Goal: Book appointment/travel/reservation

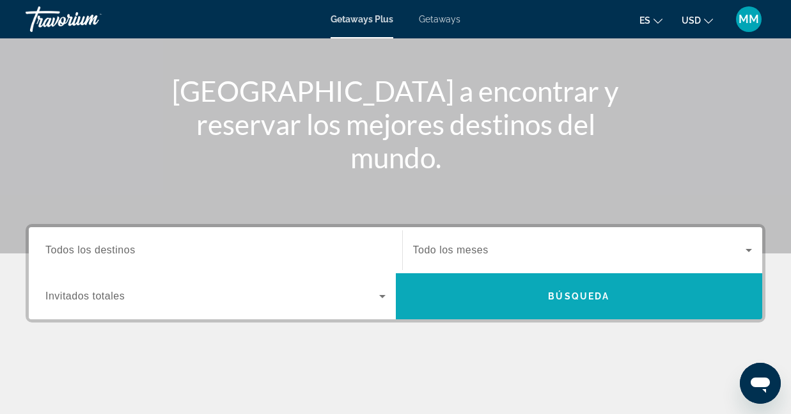
scroll to position [131, 0]
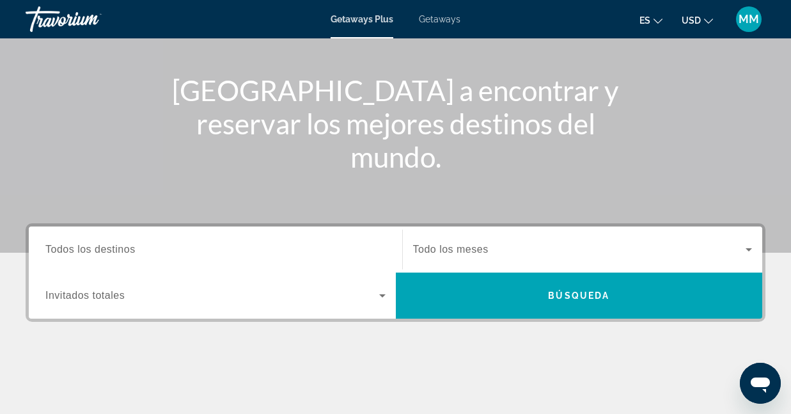
click at [475, 249] on span "Todo los meses" at bounding box center [450, 249] width 75 height 11
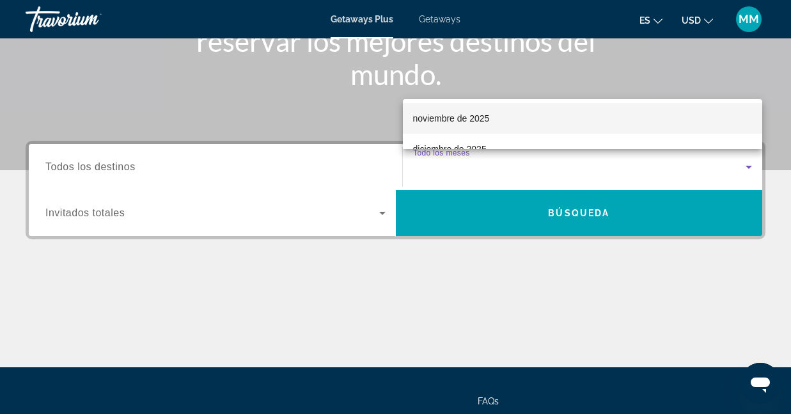
scroll to position [95, 0]
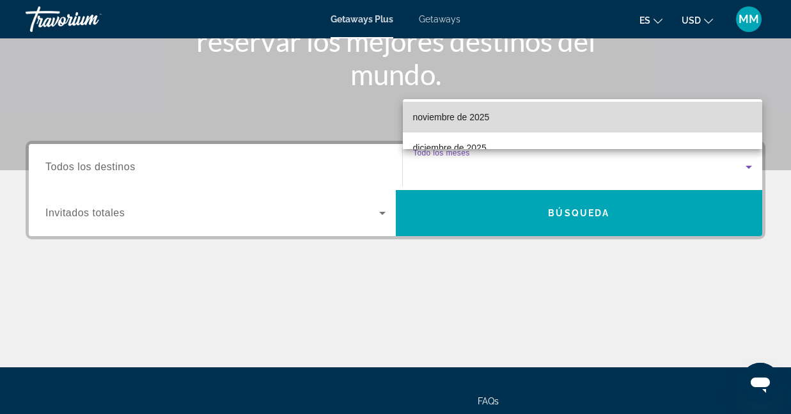
click at [524, 118] on mat-option "noviembre de 2025" at bounding box center [583, 117] width 360 height 31
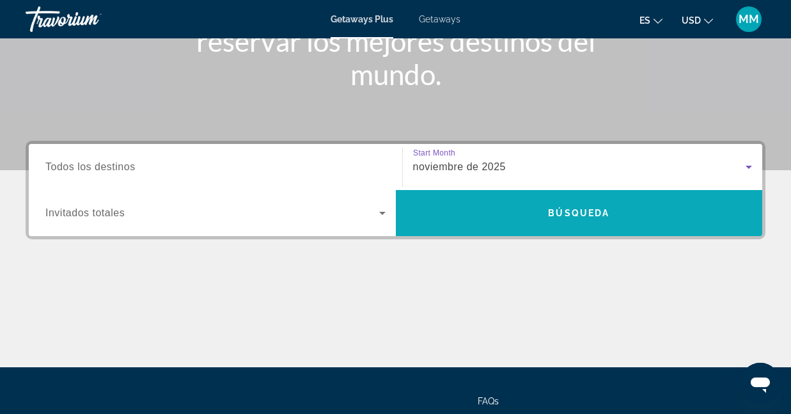
click at [470, 214] on span "Search widget" at bounding box center [579, 213] width 367 height 31
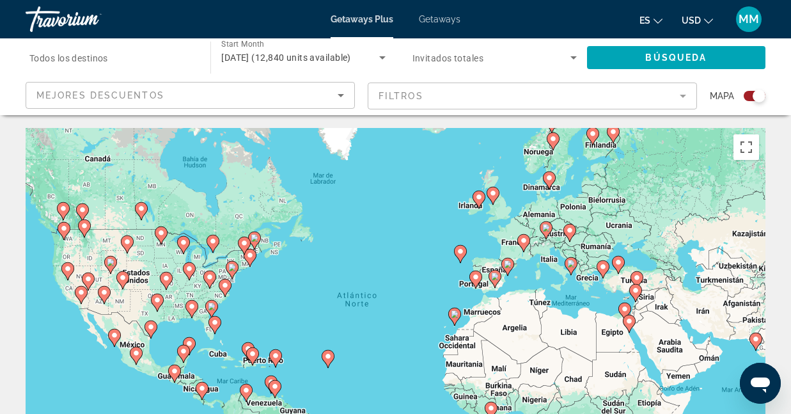
click at [710, 21] on icon "Change currency" at bounding box center [708, 21] width 9 height 5
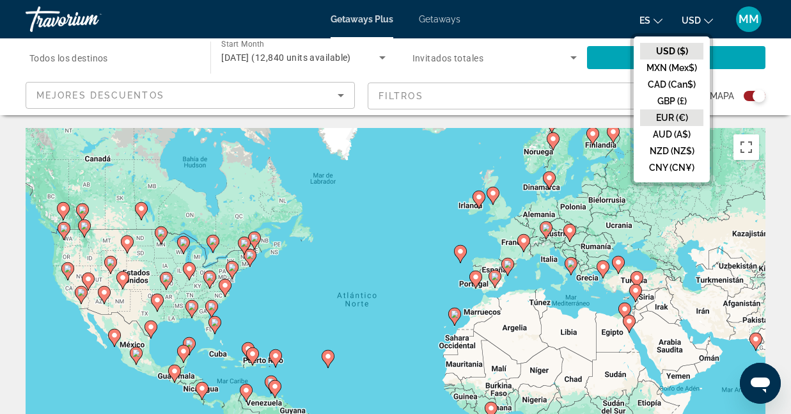
click at [674, 112] on button "EUR (€)" at bounding box center [671, 117] width 63 height 17
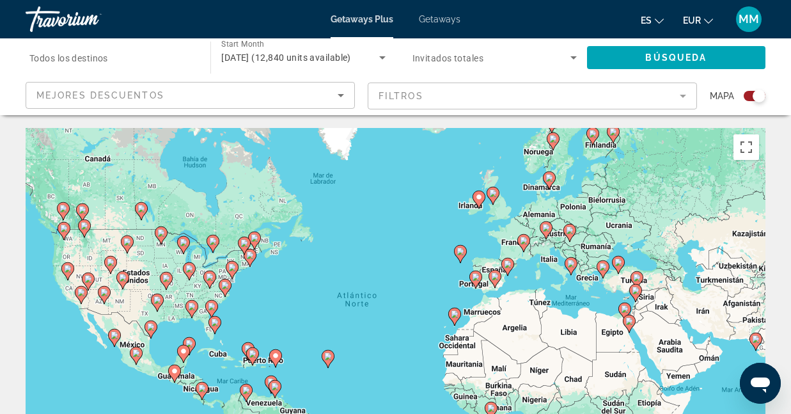
click at [752, 93] on div "Search widget" at bounding box center [755, 96] width 22 height 10
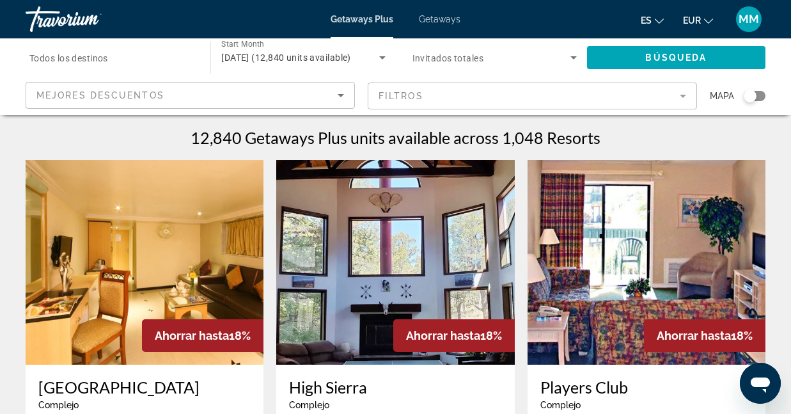
click at [671, 93] on mat-form-field "Filtros" at bounding box center [532, 95] width 329 height 27
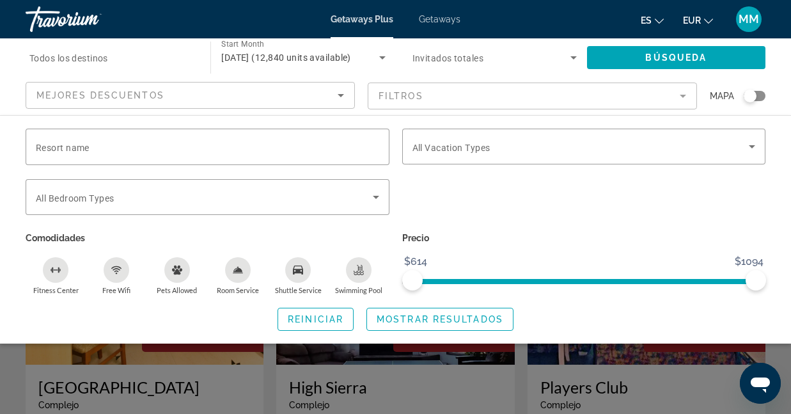
click at [343, 95] on icon "Sort by" at bounding box center [340, 95] width 15 height 15
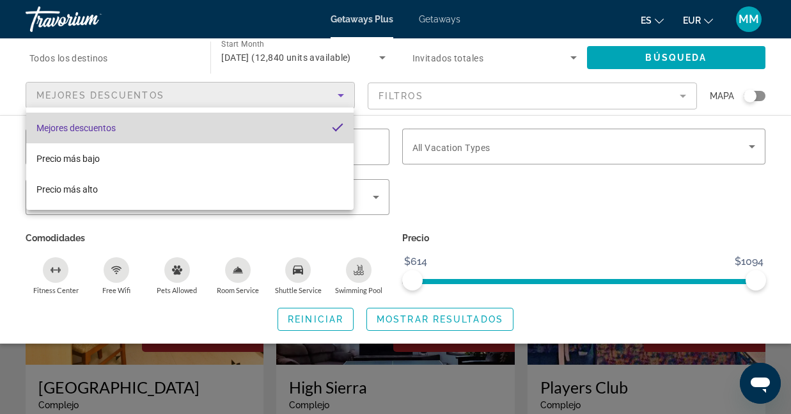
click at [283, 113] on mat-option "Mejores descuentos" at bounding box center [189, 128] width 327 height 31
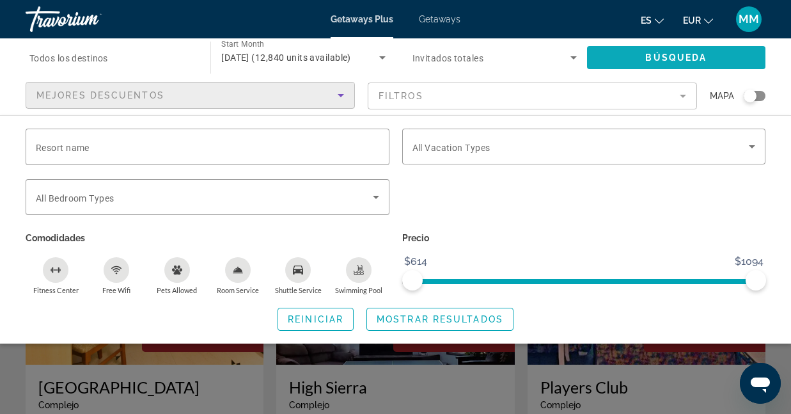
click at [668, 55] on span "Búsqueda" at bounding box center [675, 57] width 61 height 10
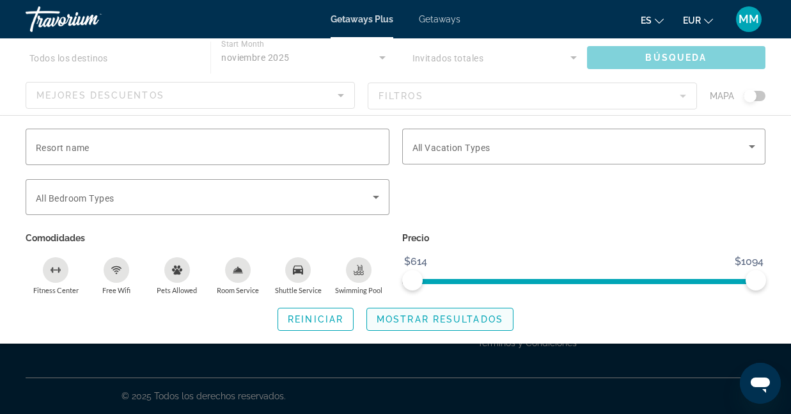
click at [424, 322] on span "Mostrar resultados" at bounding box center [440, 319] width 127 height 10
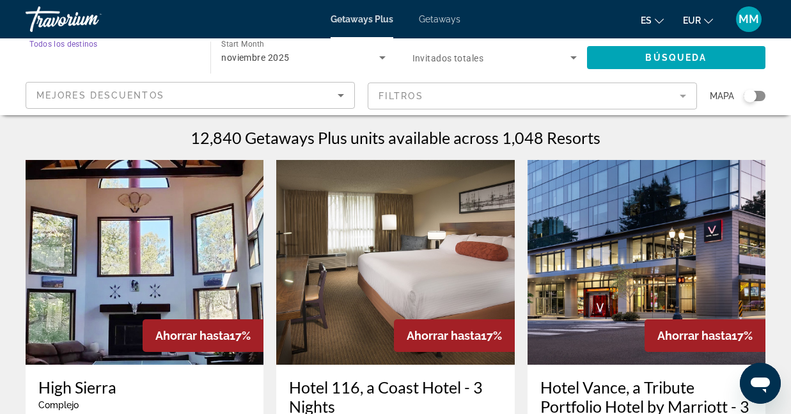
click at [78, 65] on input "Destination Todos los destinos" at bounding box center [111, 58] width 164 height 15
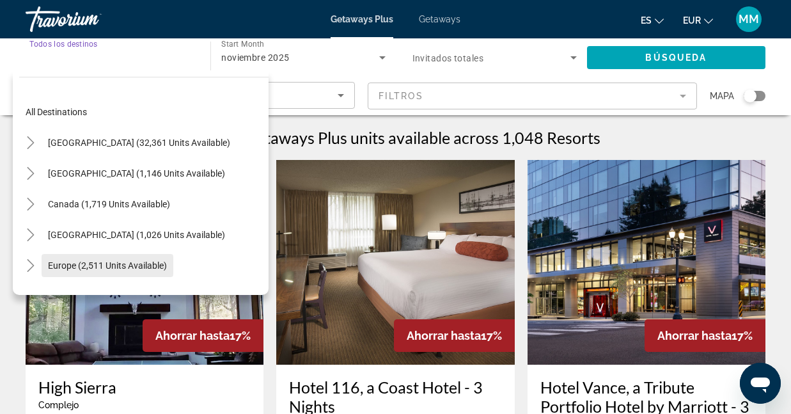
click at [77, 265] on span "Europe (2,511 units available)" at bounding box center [107, 265] width 119 height 10
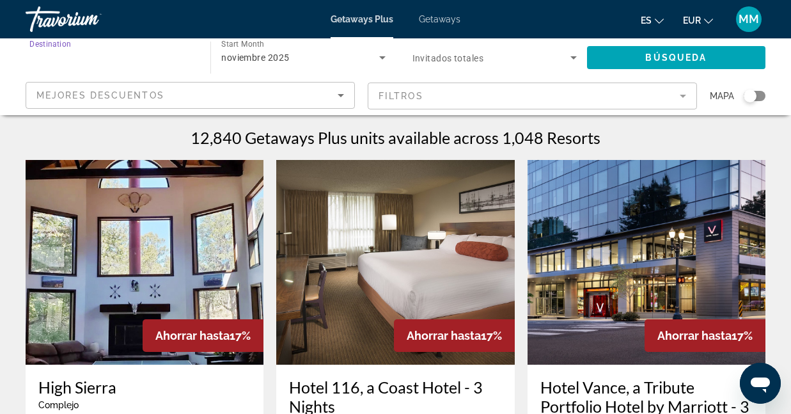
type input "**********"
click at [468, 55] on span "Invitados totales" at bounding box center [447, 58] width 71 height 10
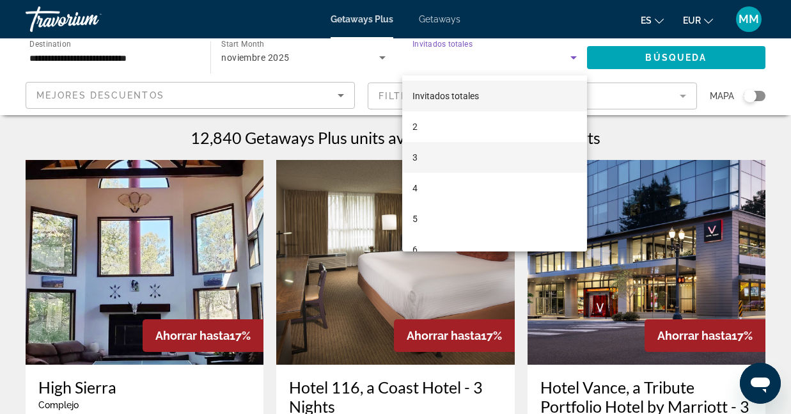
click at [421, 155] on mat-option "3" at bounding box center [494, 157] width 185 height 31
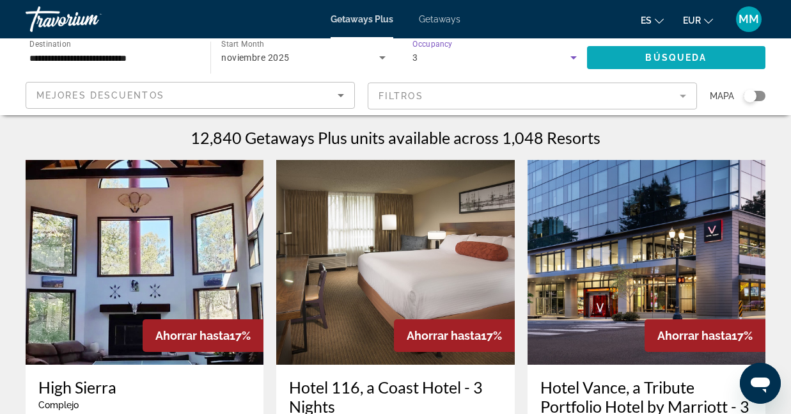
click at [657, 53] on span "Búsqueda" at bounding box center [675, 57] width 61 height 10
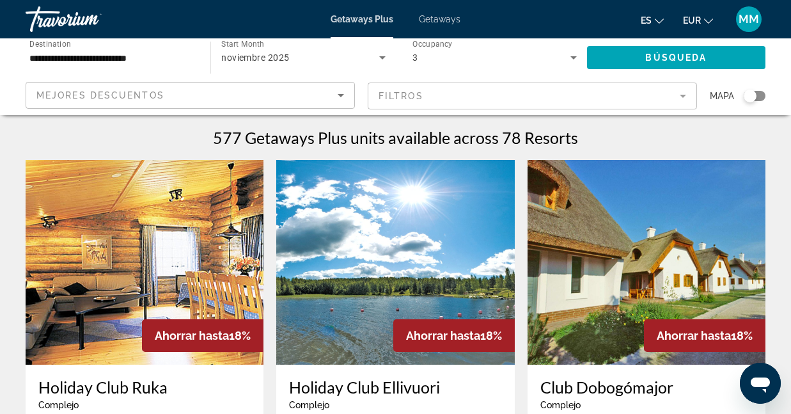
click at [346, 97] on icon "Sort by" at bounding box center [340, 95] width 15 height 15
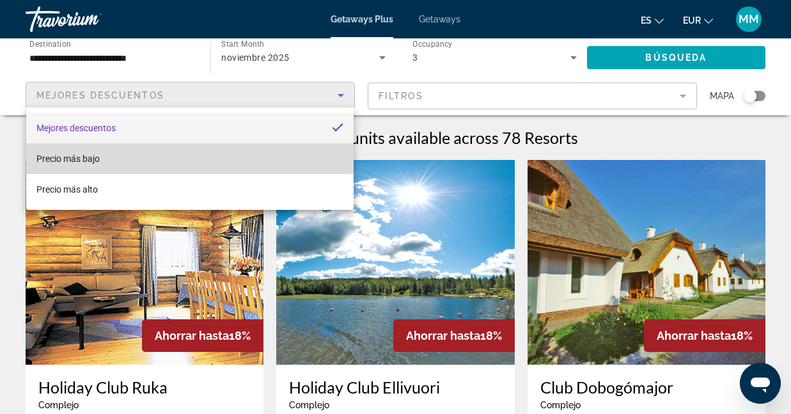
click at [223, 166] on mat-option "Precio más bajo" at bounding box center [189, 158] width 327 height 31
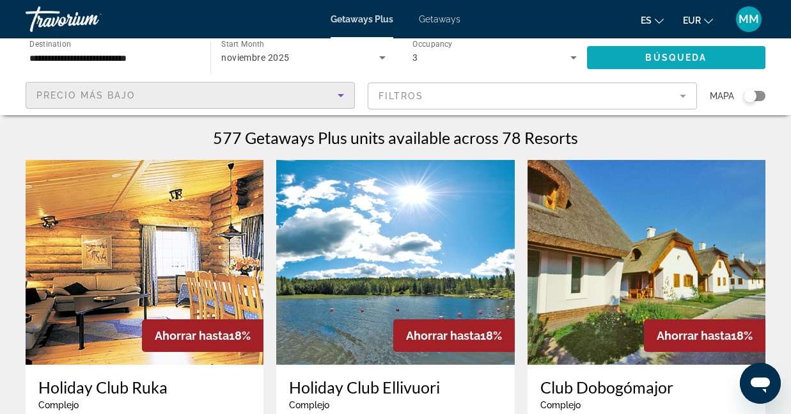
click at [624, 57] on span "Search widget" at bounding box center [676, 57] width 178 height 31
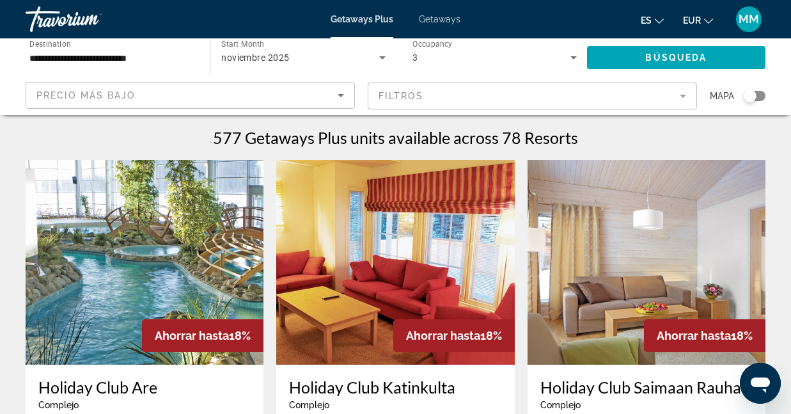
click at [448, 19] on span "Getaways" at bounding box center [440, 19] width 42 height 10
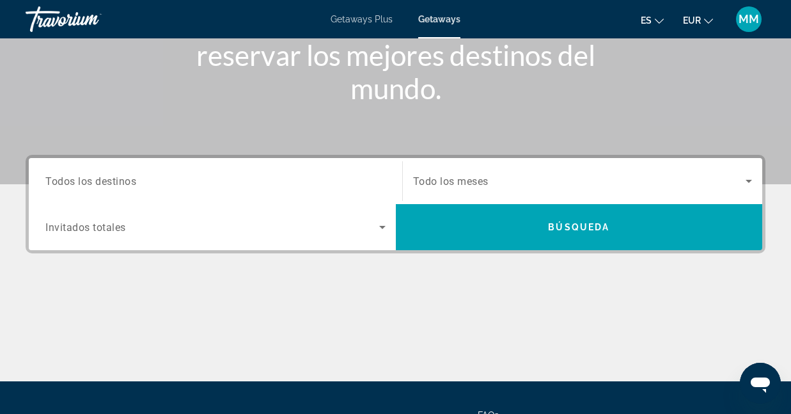
scroll to position [200, 0]
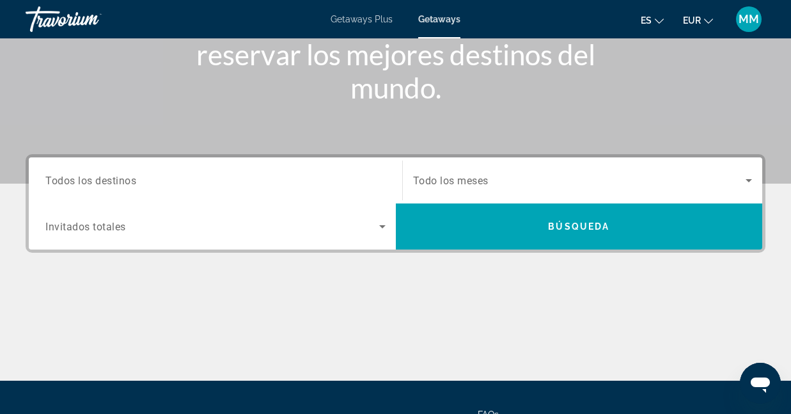
click at [100, 173] on input "Destination Todos los destinos" at bounding box center [215, 180] width 340 height 15
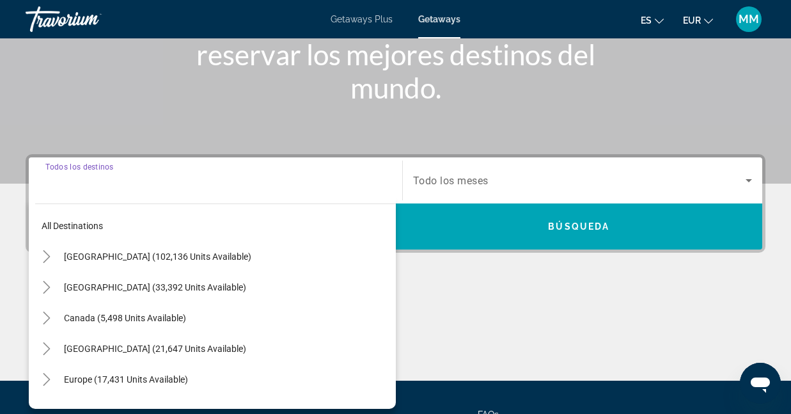
scroll to position [313, 0]
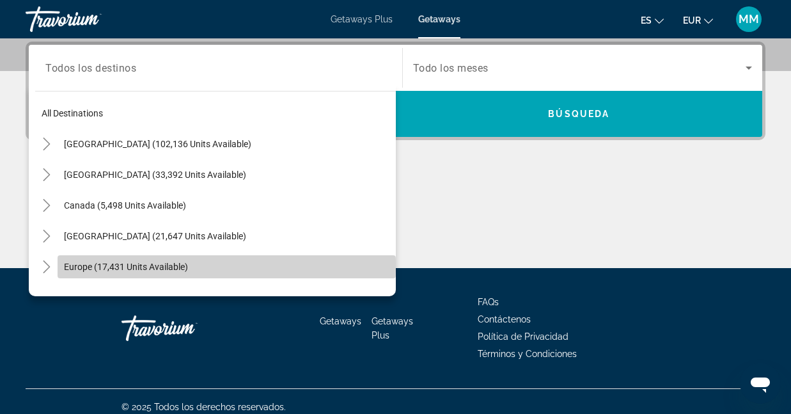
click at [86, 263] on span "Europe (17,431 units available)" at bounding box center [126, 266] width 124 height 10
type input "**********"
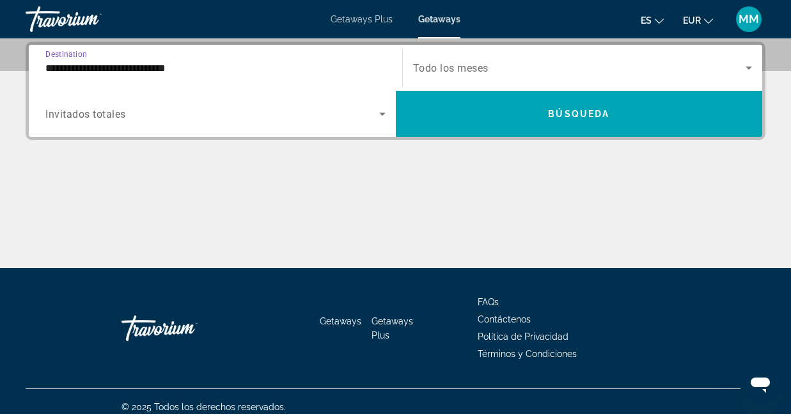
click at [157, 121] on span "Search widget" at bounding box center [212, 113] width 334 height 15
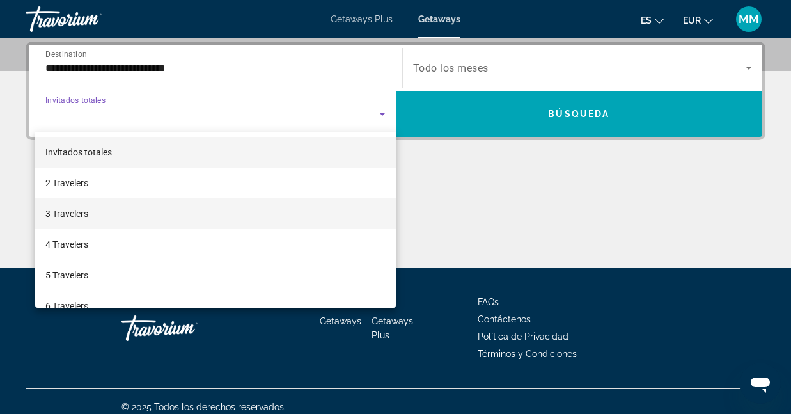
click at [100, 216] on mat-option "3 Travelers" at bounding box center [215, 213] width 361 height 31
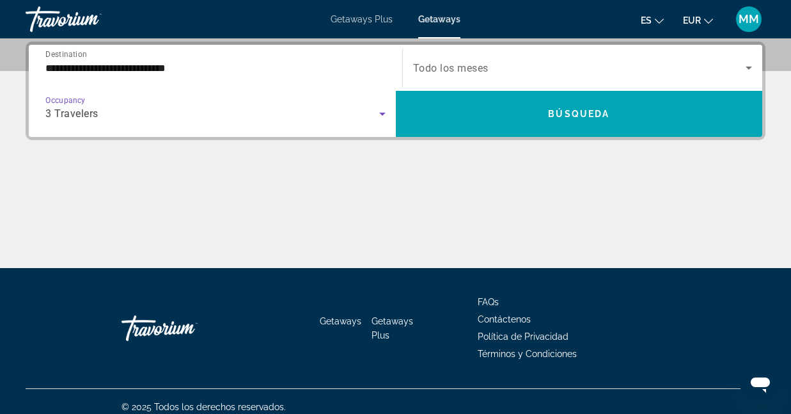
click at [495, 68] on span "Search widget" at bounding box center [579, 67] width 333 height 15
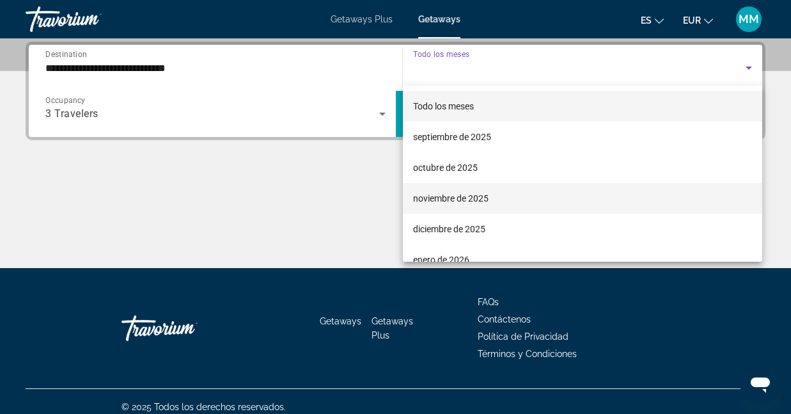
click at [462, 197] on span "noviembre de 2025" at bounding box center [450, 198] width 75 height 15
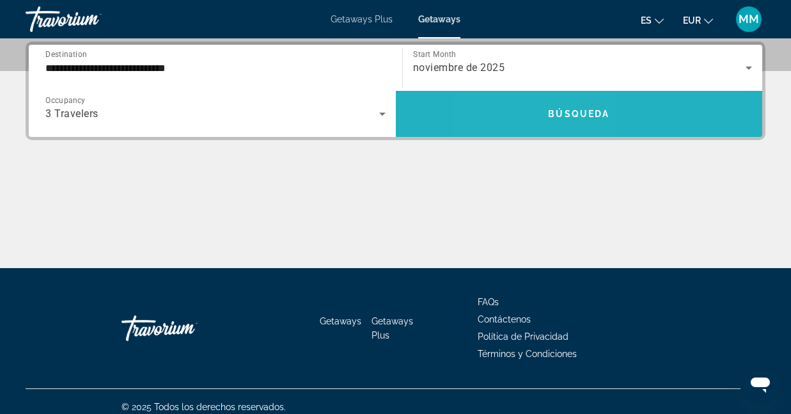
click at [527, 123] on span "Search widget" at bounding box center [579, 113] width 367 height 31
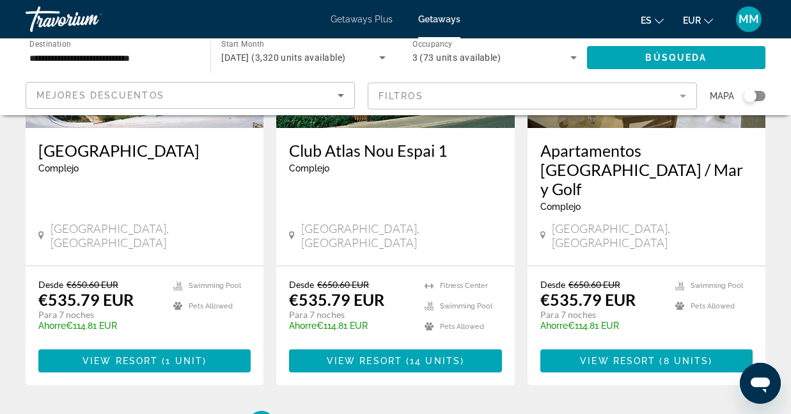
scroll to position [1666, 0]
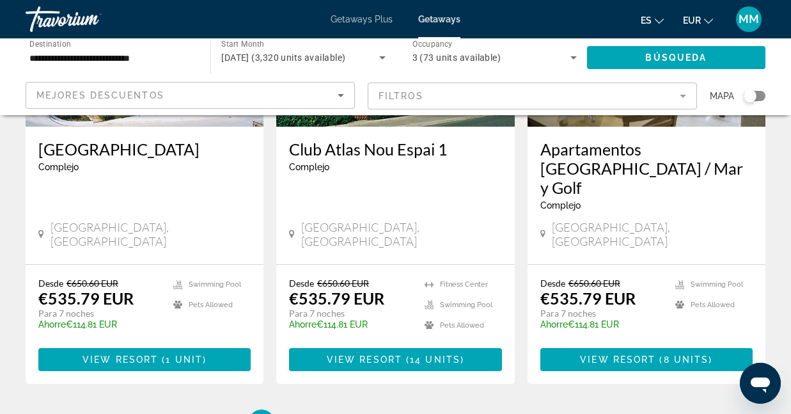
click at [759, 92] on div "Search widget" at bounding box center [755, 96] width 22 height 10
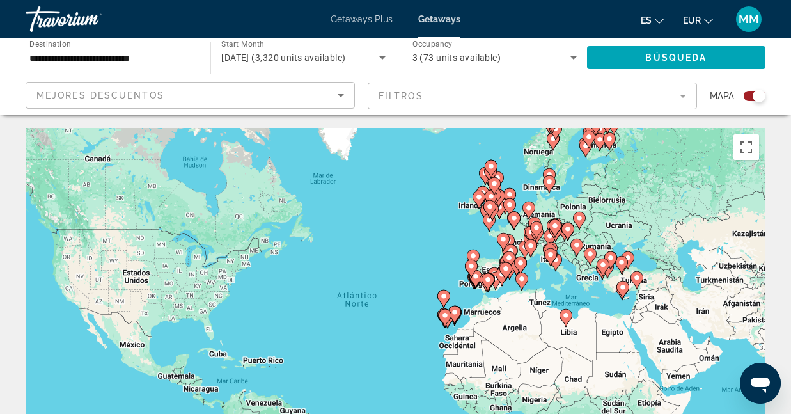
scroll to position [0, 0]
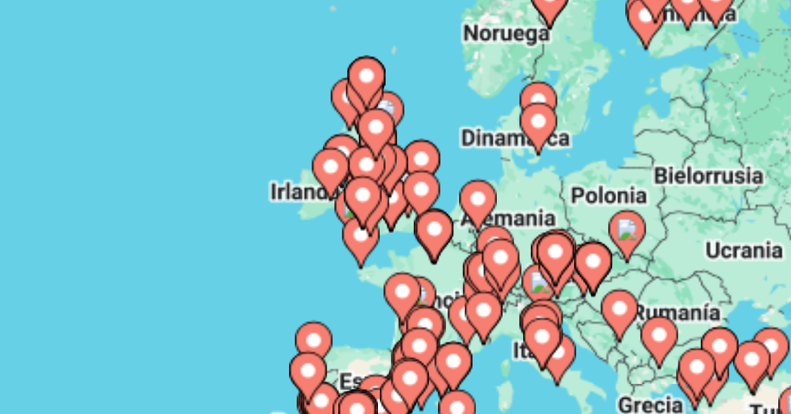
drag, startPoint x: 201, startPoint y: 54, endPoint x: 153, endPoint y: 96, distance: 63.4
click at [153, 128] on div "Para activar la función de arrastre con el teclado, pulsa Alt + Intro. Cuando h…" at bounding box center [396, 320] width 740 height 384
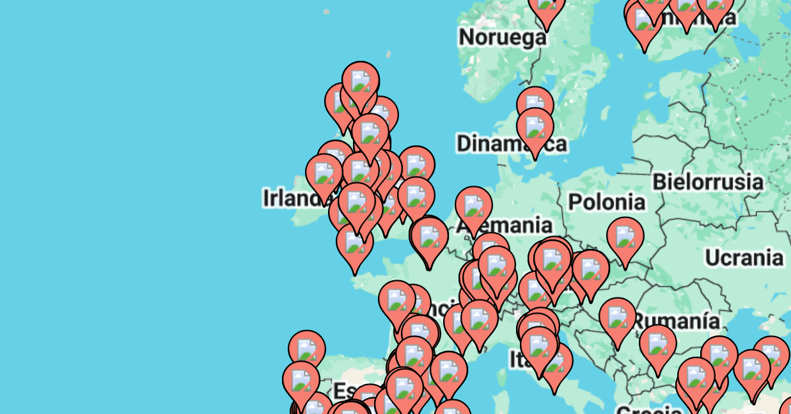
click at [462, 253] on icon "Main content" at bounding box center [468, 261] width 12 height 17
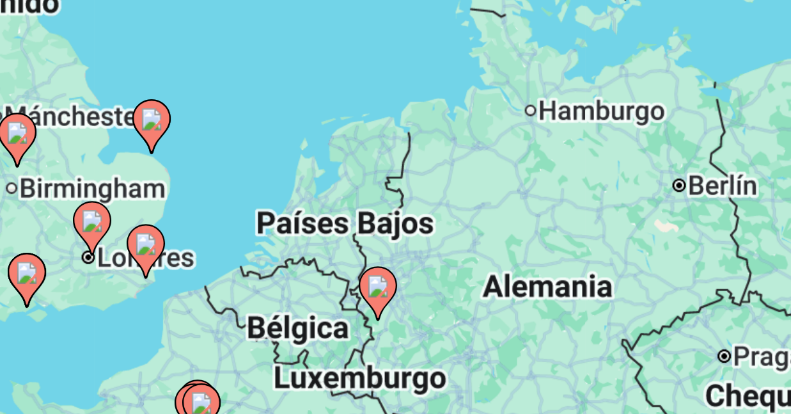
click at [102, 128] on div "Para activar la función de arrastre con el teclado, pulsa Alt + Intro. Cuando h…" at bounding box center [396, 320] width 740 height 384
click at [447, 272] on image "Main content" at bounding box center [451, 276] width 8 height 8
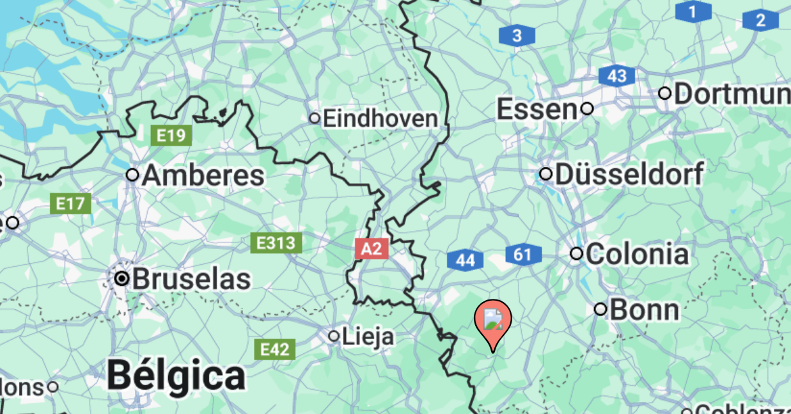
drag, startPoint x: 70, startPoint y: 95, endPoint x: 164, endPoint y: 70, distance: 96.6
click at [164, 128] on div "Para activar la función de arrastre con el teclado, pulsa Alt + Intro. Cuando h…" at bounding box center [396, 320] width 740 height 384
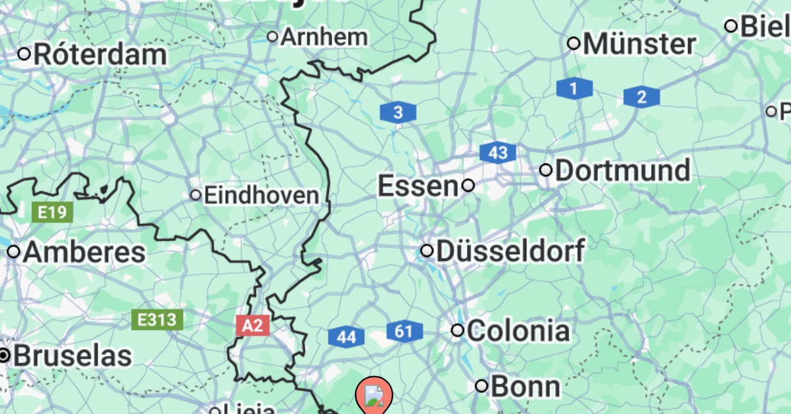
drag, startPoint x: 69, startPoint y: 42, endPoint x: 31, endPoint y: 68, distance: 46.5
click at [31, 128] on div "Para activar la función de arrastre con el teclado, pulsa Alt + Intro. Cuando h…" at bounding box center [396, 320] width 740 height 384
click at [446, 308] on image "Main content" at bounding box center [450, 312] width 8 height 8
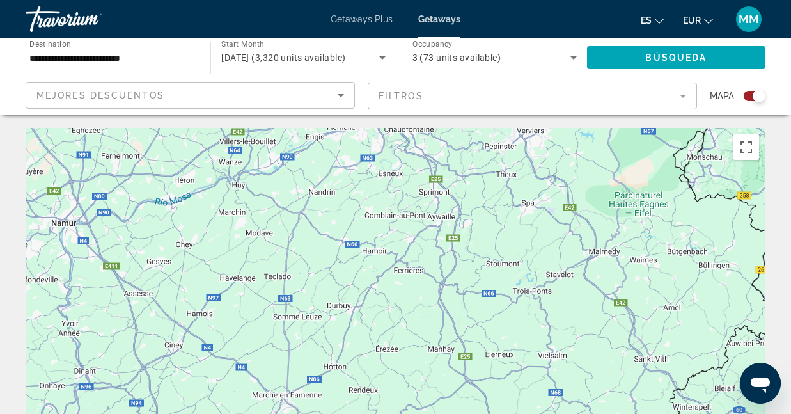
drag, startPoint x: 428, startPoint y: 259, endPoint x: 419, endPoint y: 49, distance: 209.9
click at [743, 150] on button "Cambiar a la vista en pantalla completa" at bounding box center [746, 147] width 26 height 26
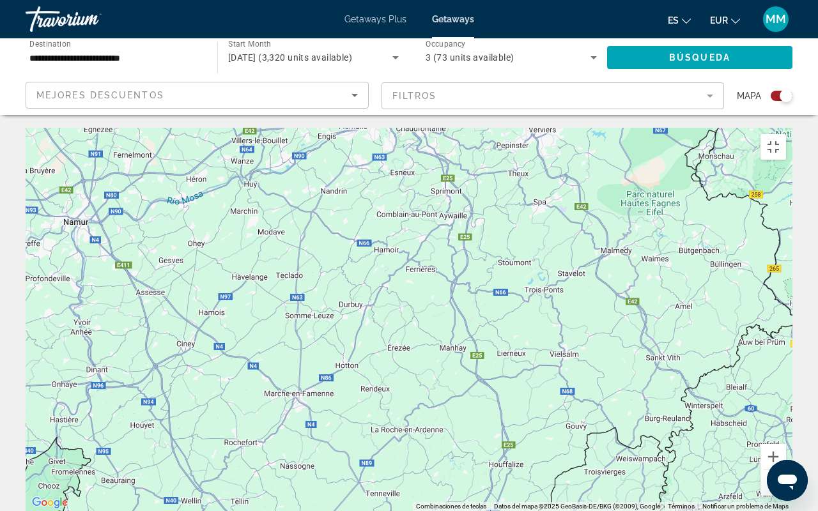
click at [404, 358] on div "Para desplazarte, pulsa las teclas [PERSON_NAME]. Para activar la función de ar…" at bounding box center [409, 320] width 767 height 384
click at [786, 413] on button "Reducir" at bounding box center [774, 484] width 26 height 26
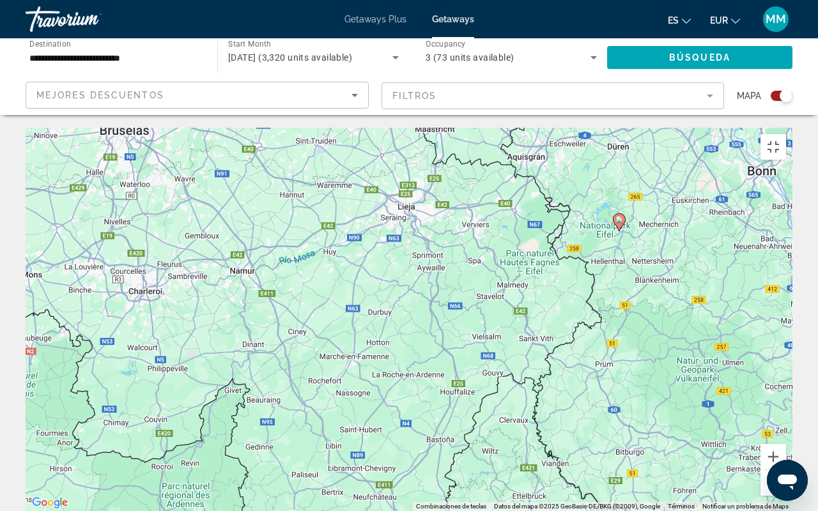
click at [786, 413] on button "Reducir" at bounding box center [774, 484] width 26 height 26
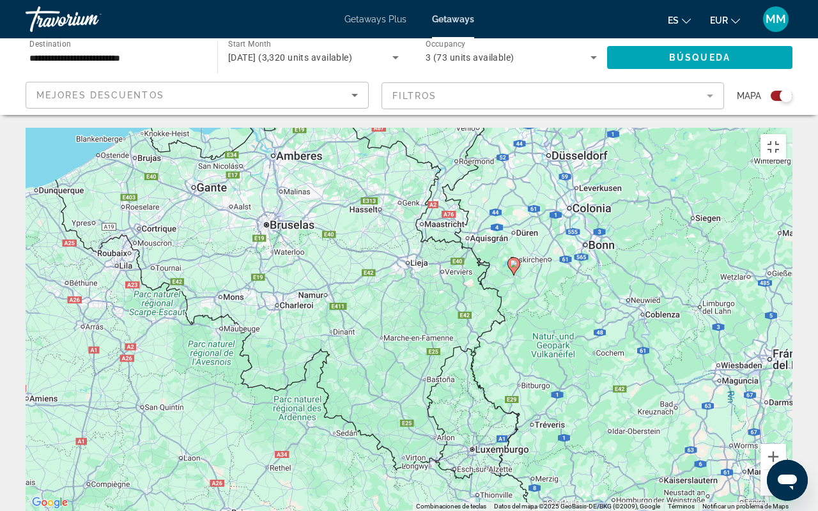
click at [515, 260] on image "Main content" at bounding box center [514, 264] width 8 height 8
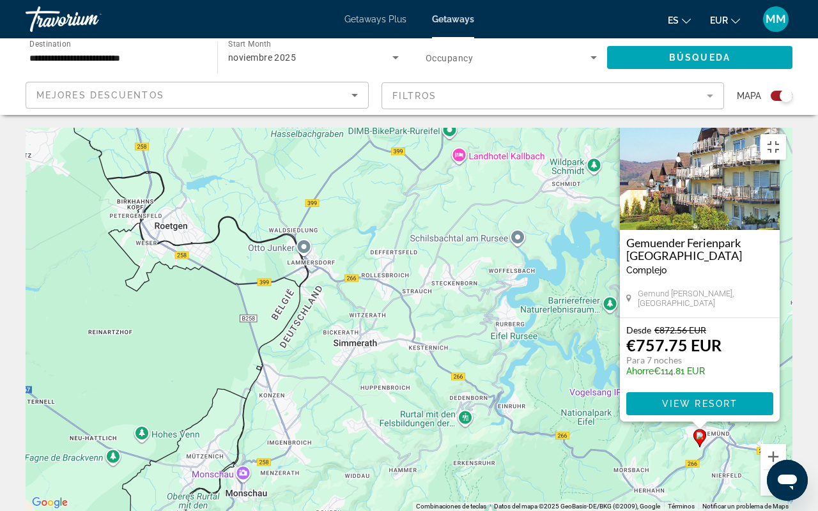
click at [786, 413] on button "Reducir" at bounding box center [774, 484] width 26 height 26
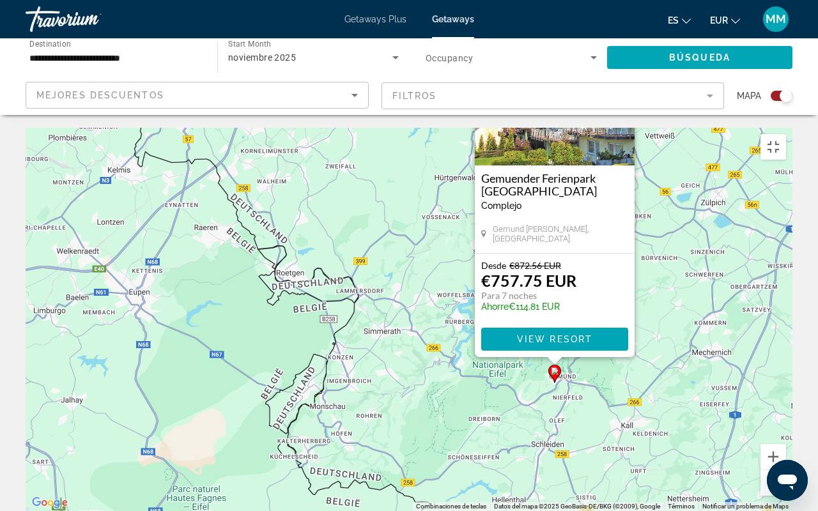
click at [786, 413] on button "Reducir" at bounding box center [774, 484] width 26 height 26
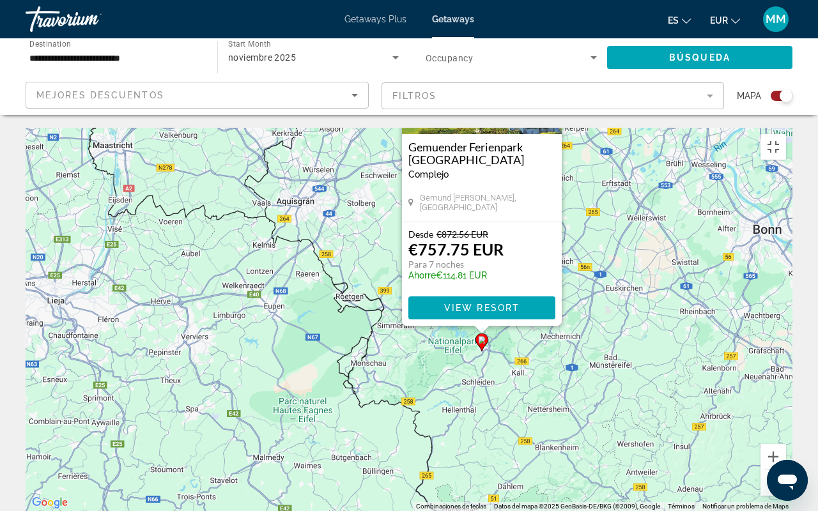
click at [786, 413] on button "Reducir" at bounding box center [774, 484] width 26 height 26
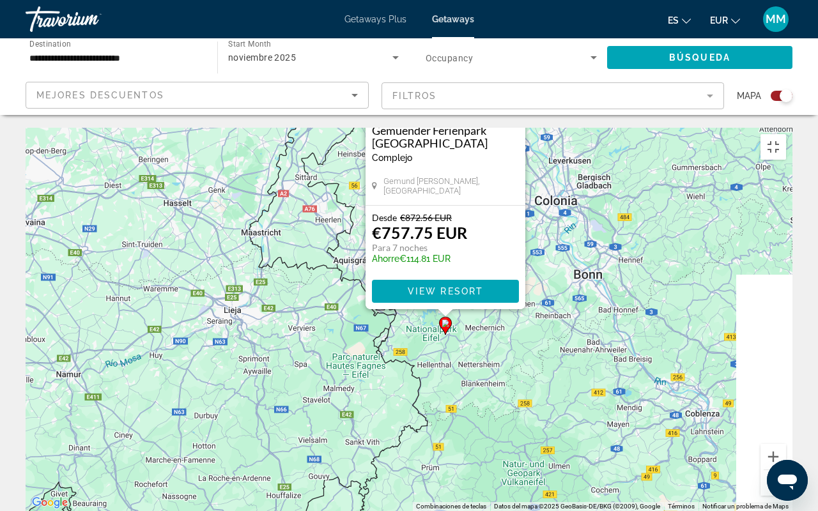
click at [786, 413] on button "Reducir" at bounding box center [774, 484] width 26 height 26
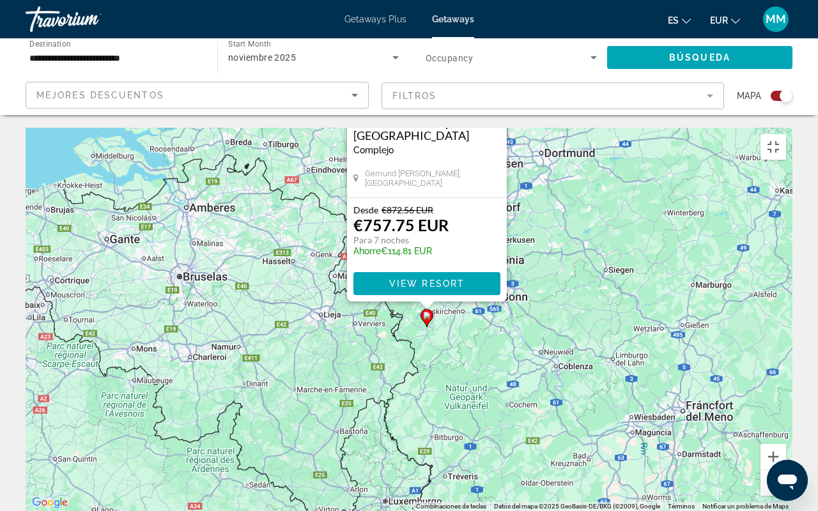
click at [786, 413] on button "Reducir" at bounding box center [774, 484] width 26 height 26
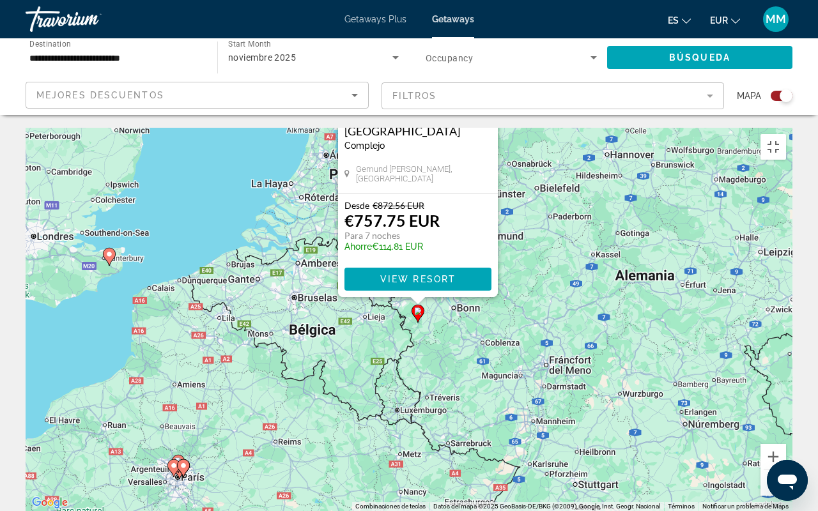
click at [786, 413] on button "Reducir" at bounding box center [774, 484] width 26 height 26
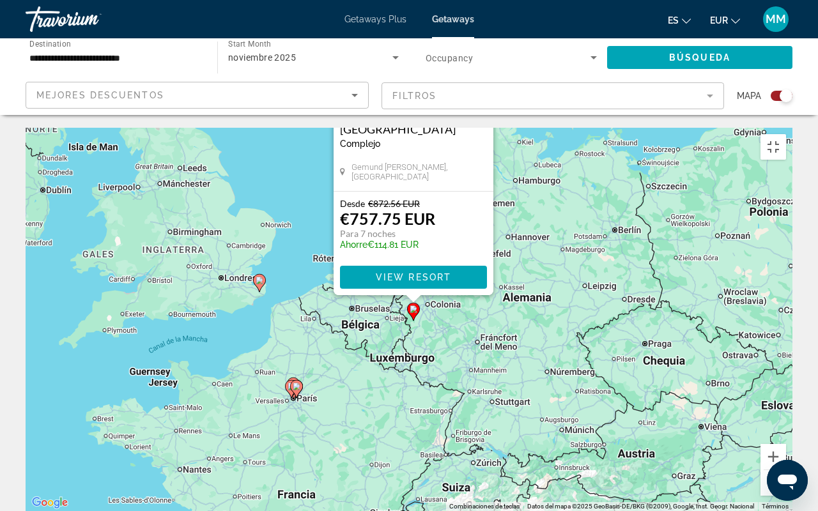
click at [786, 413] on button "Reducir" at bounding box center [774, 484] width 26 height 26
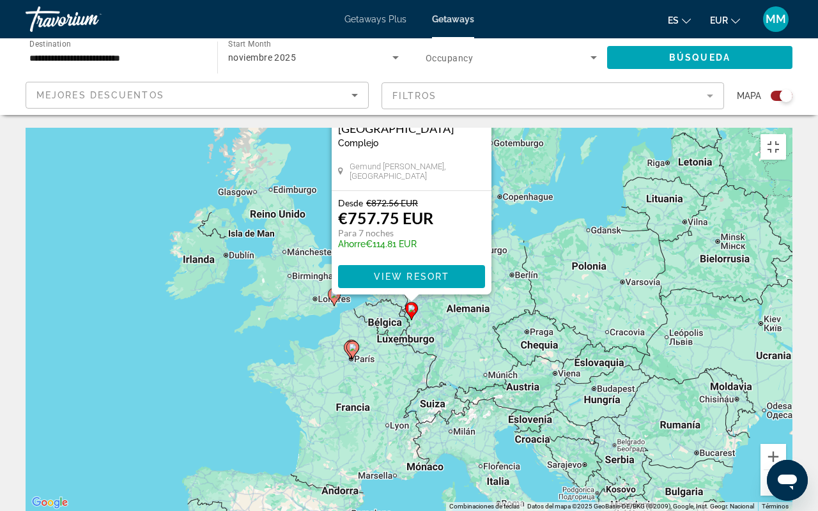
click at [153, 128] on div "Para activar la función de arrastre con el teclado, pulsa Alt + Intro. Cuando h…" at bounding box center [409, 320] width 767 height 384
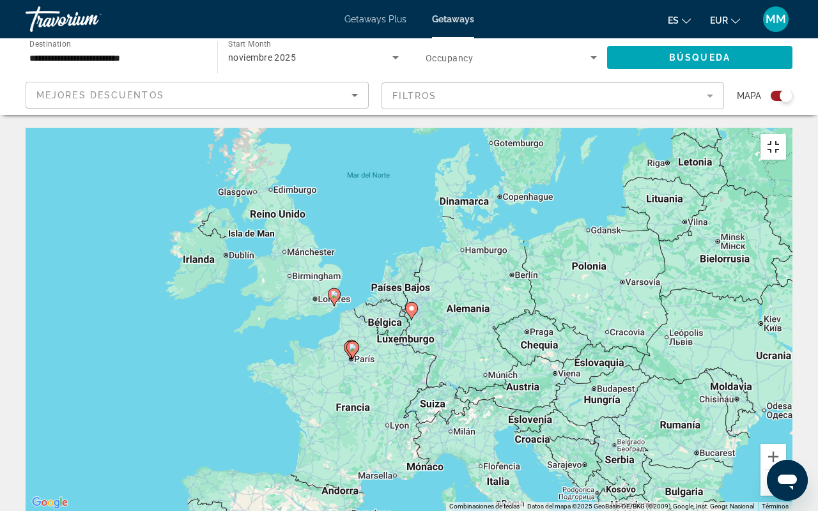
click at [786, 134] on button "Cambiar a la vista en pantalla completa" at bounding box center [774, 147] width 26 height 26
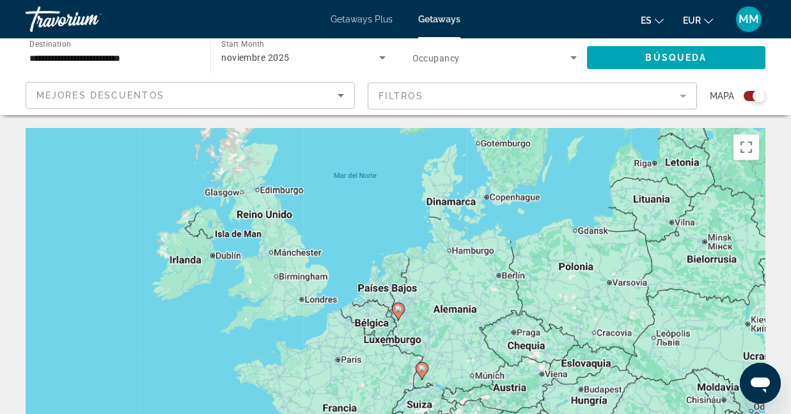
click at [754, 96] on div "Search widget" at bounding box center [758, 96] width 13 height 13
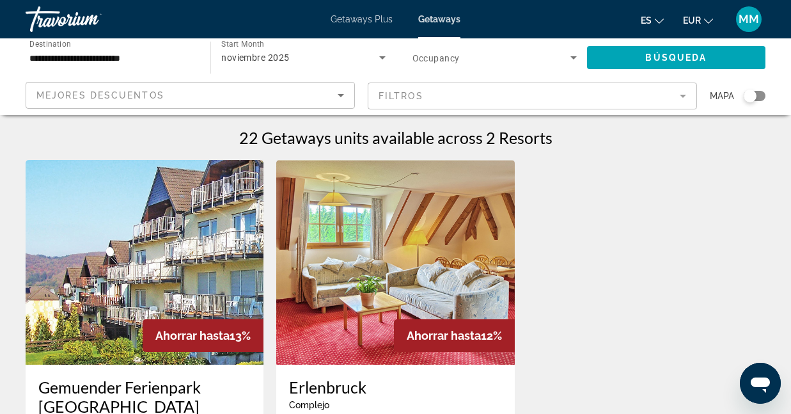
click at [141, 61] on input "**********" at bounding box center [111, 58] width 164 height 15
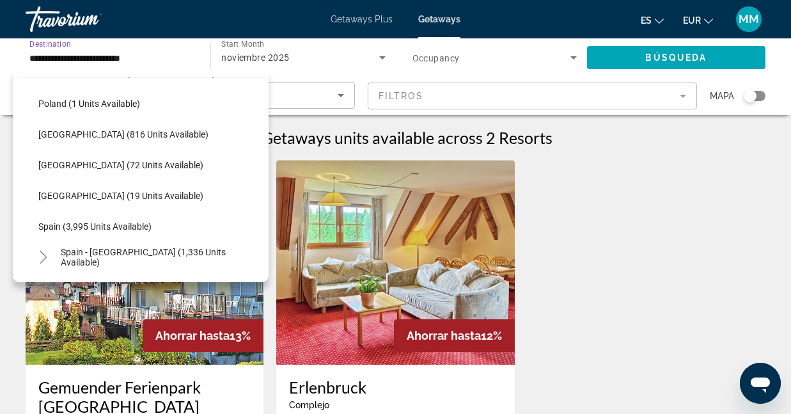
scroll to position [550, 0]
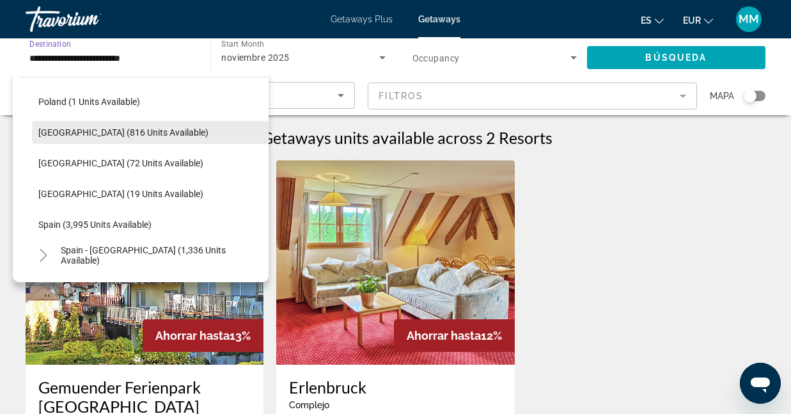
click at [126, 130] on span "[GEOGRAPHIC_DATA] (816 units available)" at bounding box center [123, 132] width 170 height 10
type input "**********"
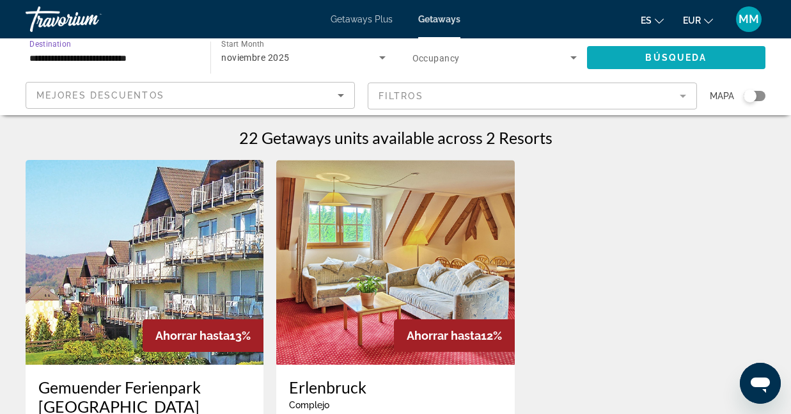
click at [634, 58] on span "Search widget" at bounding box center [676, 57] width 178 height 31
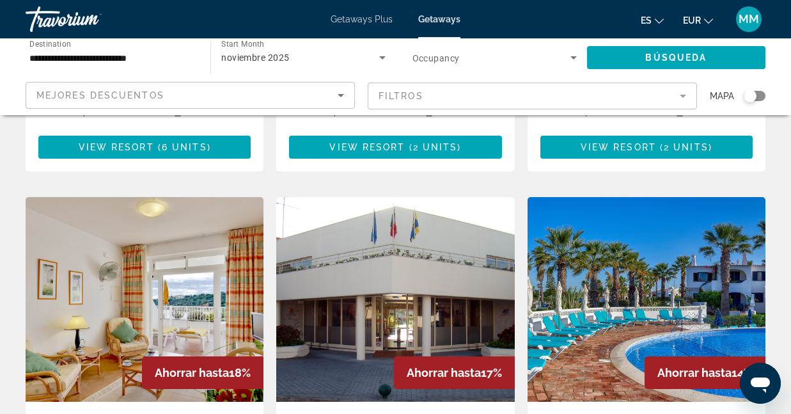
scroll to position [398, 0]
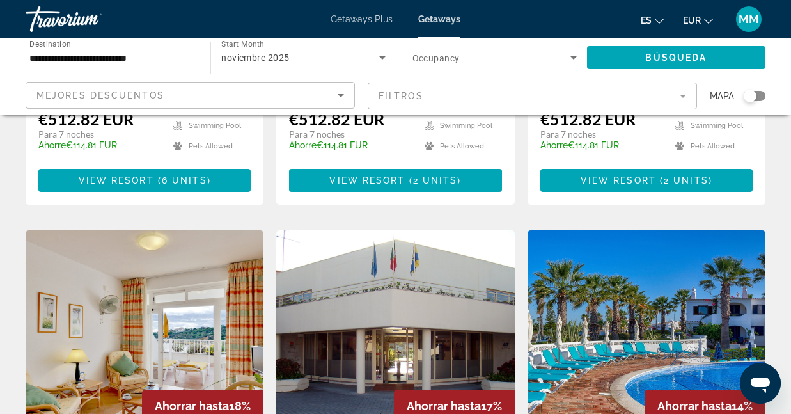
click at [341, 92] on icon "Sort by" at bounding box center [340, 95] width 15 height 15
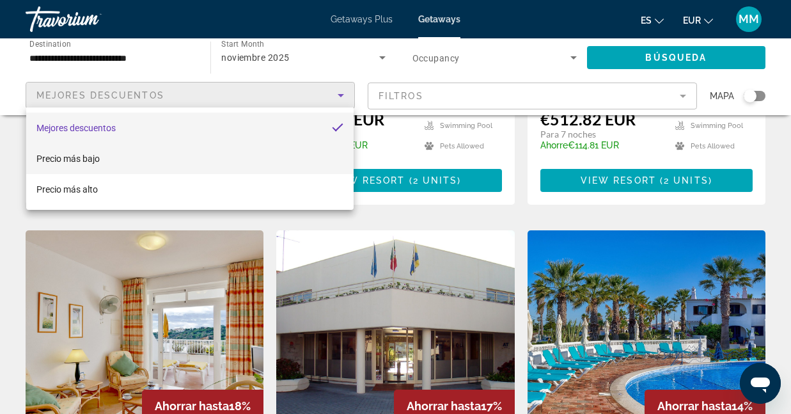
click at [266, 152] on mat-option "Precio más bajo" at bounding box center [189, 158] width 327 height 31
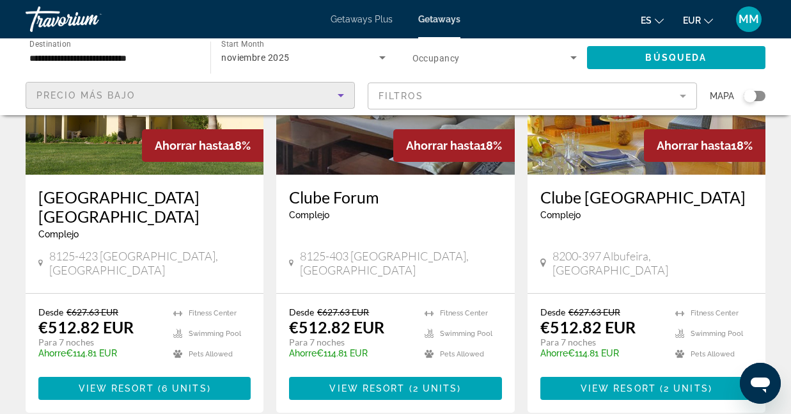
scroll to position [194, 0]
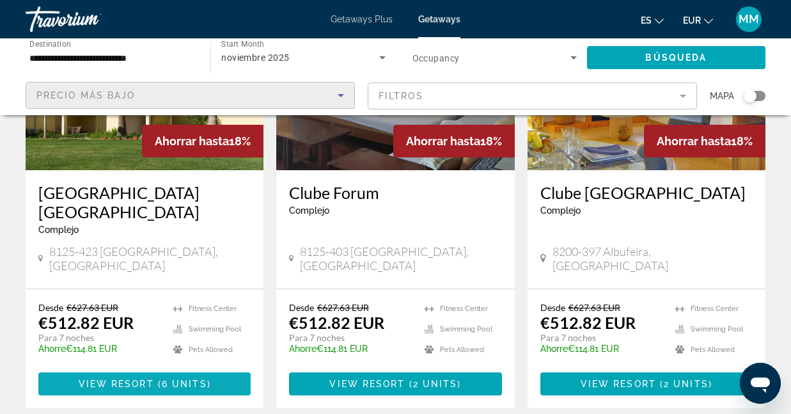
click at [125, 378] on span "View Resort" at bounding box center [116, 383] width 75 height 10
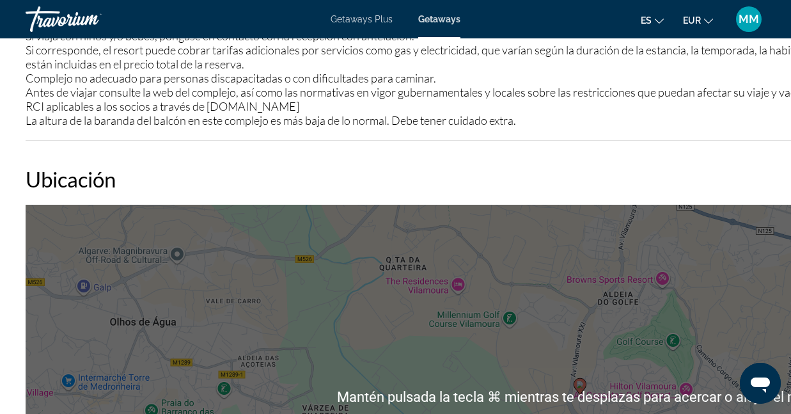
scroll to position [2014, 0]
